Goal: Task Accomplishment & Management: Manage account settings

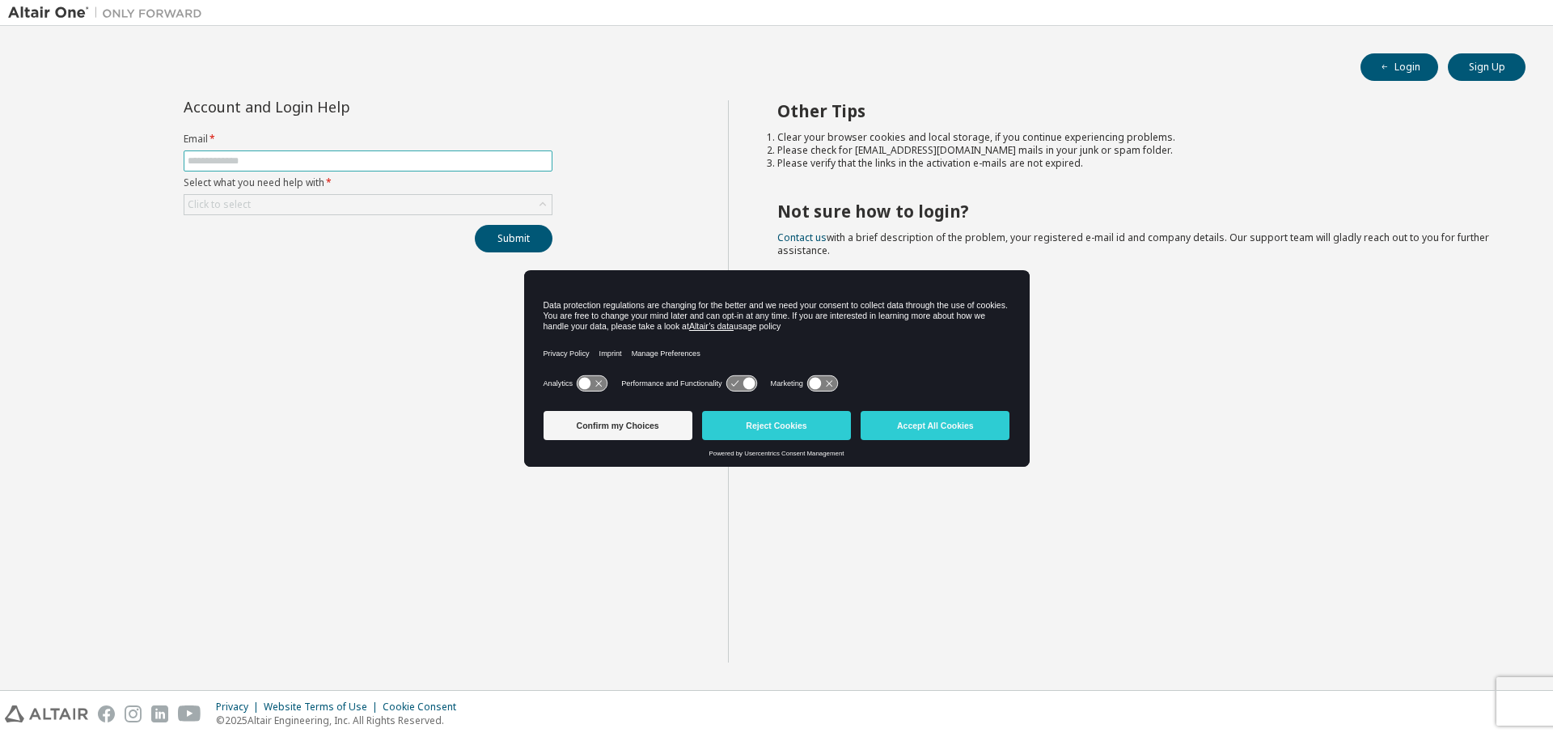
click at [233, 165] on input "text" at bounding box center [368, 160] width 361 height 13
type input "**********"
click at [411, 208] on div "Click to select" at bounding box center [367, 204] width 367 height 19
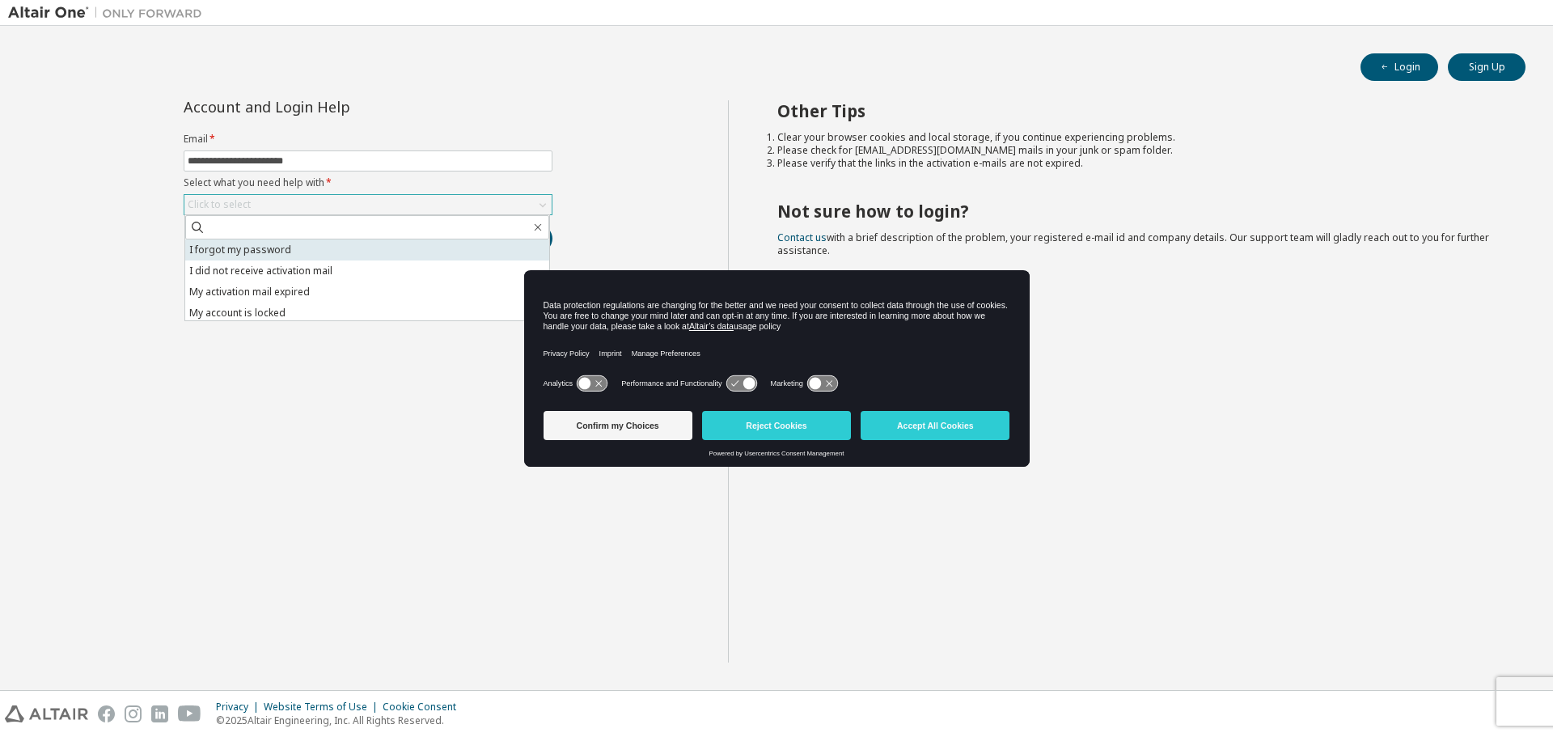
click at [394, 246] on li "I forgot my password" at bounding box center [367, 249] width 364 height 21
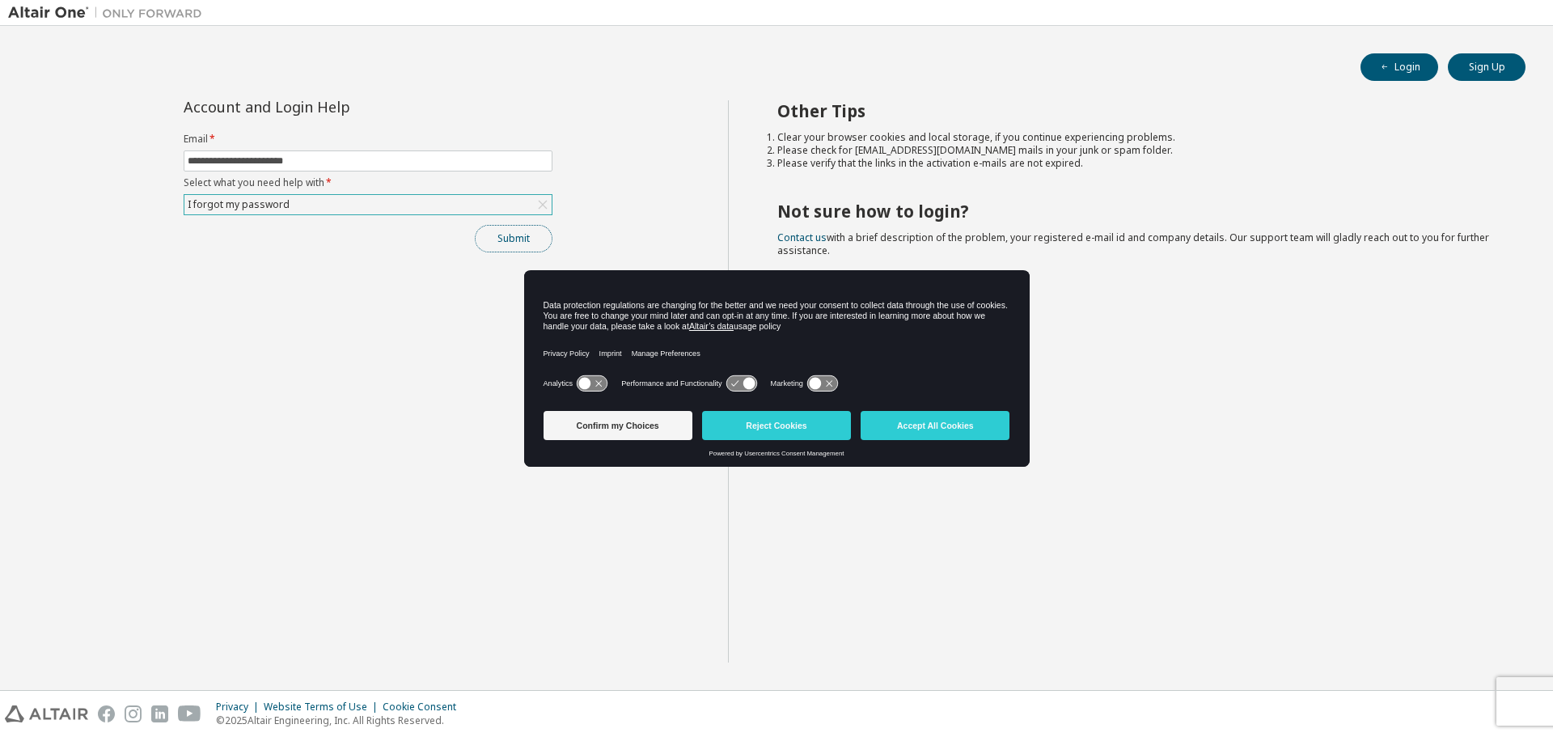
click at [505, 233] on button "Submit" at bounding box center [514, 238] width 78 height 27
click at [667, 429] on button "Confirm my Choices" at bounding box center [618, 425] width 149 height 29
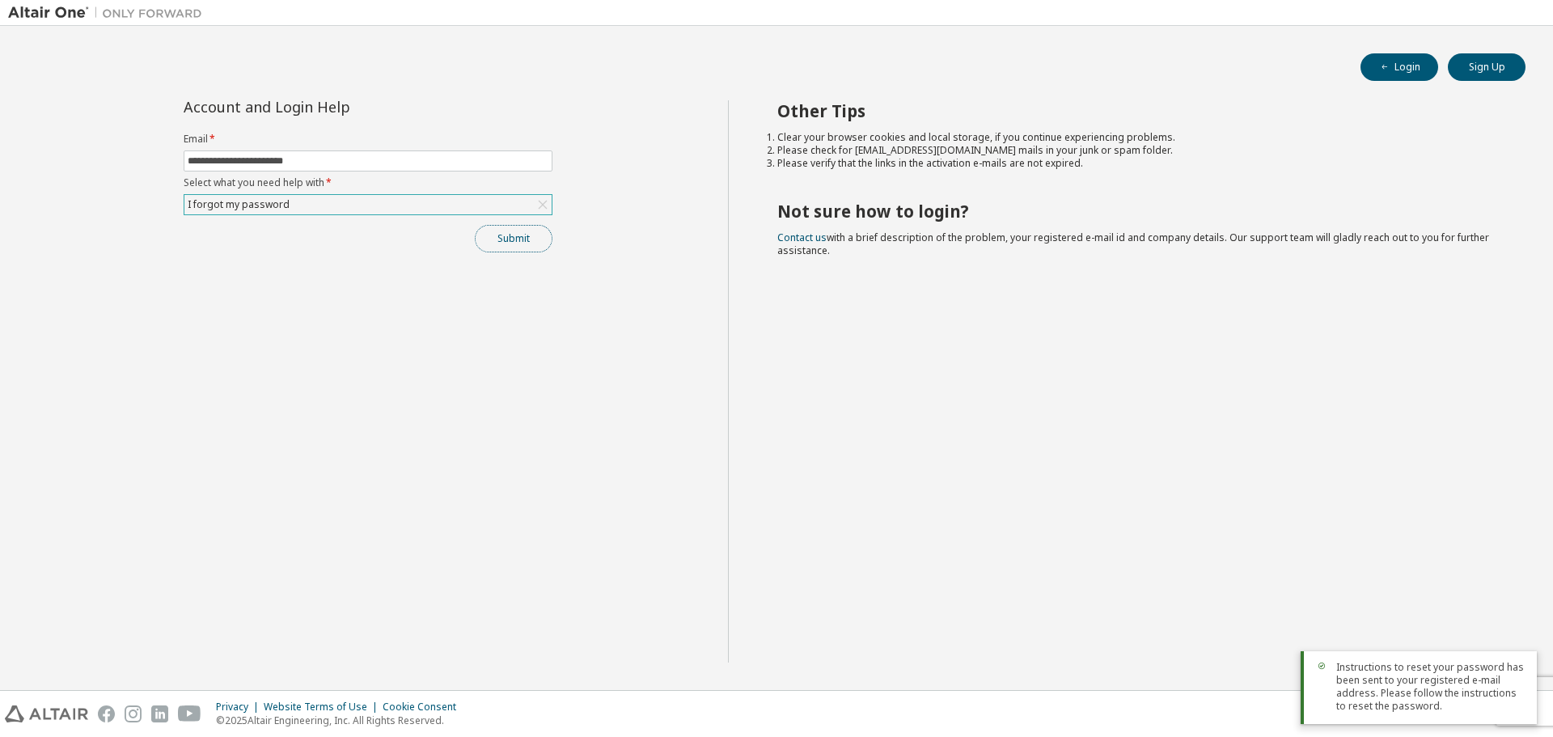
click at [523, 236] on button "Submit" at bounding box center [514, 238] width 78 height 27
